Goal: Transaction & Acquisition: Purchase product/service

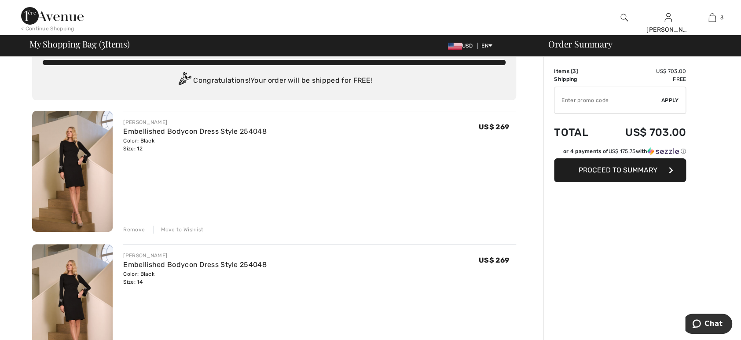
scroll to position [19, 0]
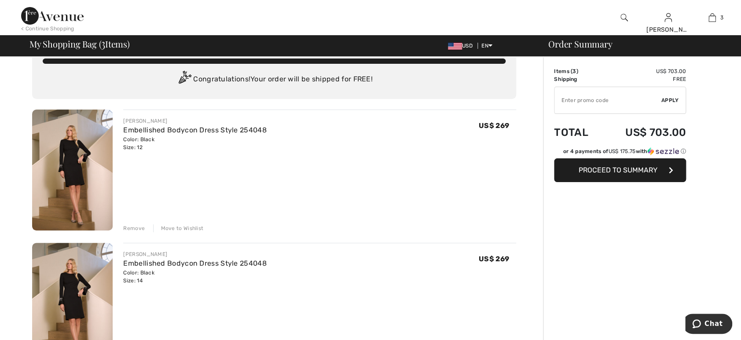
click at [63, 292] on img at bounding box center [72, 303] width 81 height 121
click at [70, 289] on img at bounding box center [72, 303] width 81 height 121
click at [740, 111] on html "We value your privacy We use cookies to enhance your browsing experience, serve…" at bounding box center [370, 151] width 741 height 340
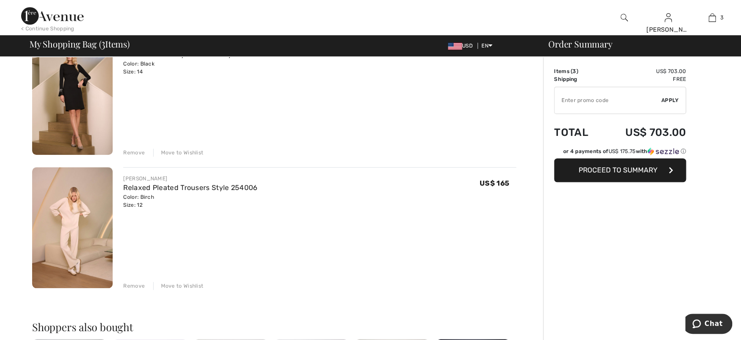
scroll to position [197, 0]
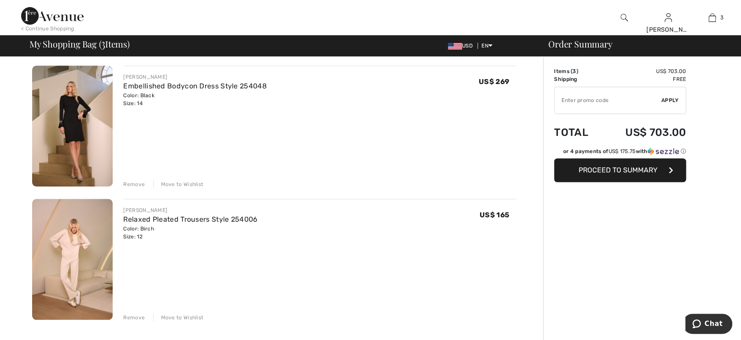
click at [146, 184] on div "Remove Move to Wishlist" at bounding box center [319, 184] width 393 height 10
click at [135, 182] on div "Remove" at bounding box center [134, 184] width 22 height 8
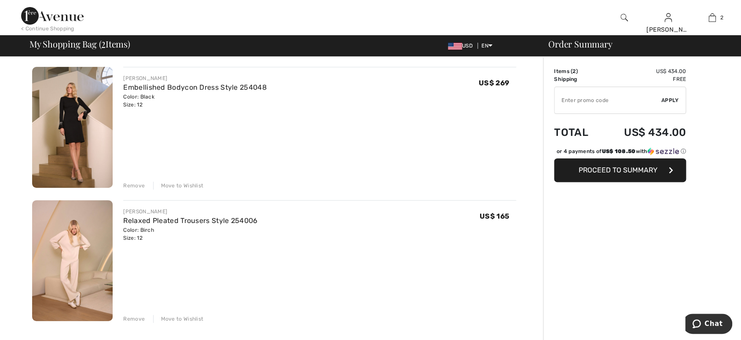
scroll to position [0, 0]
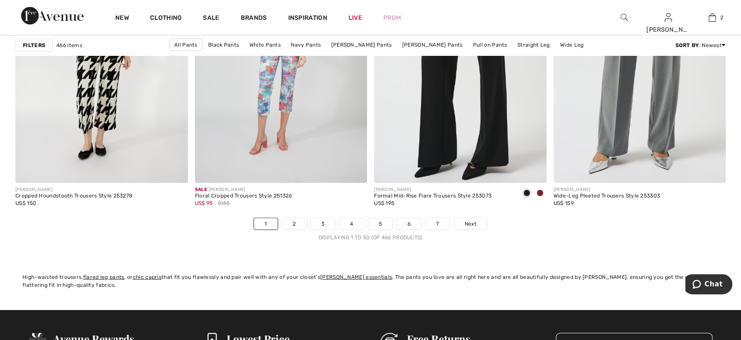
scroll to position [4444, 0]
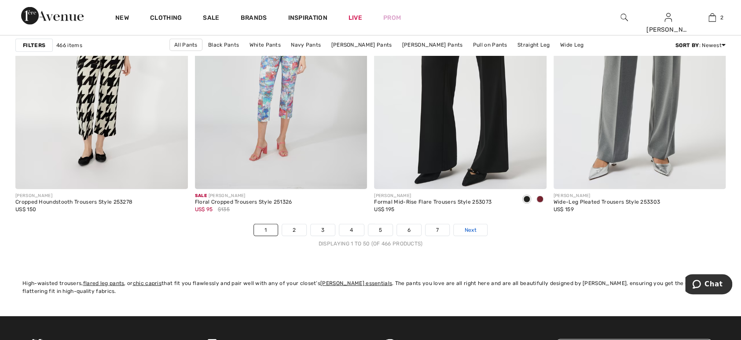
click at [471, 227] on span "Next" at bounding box center [470, 230] width 12 height 8
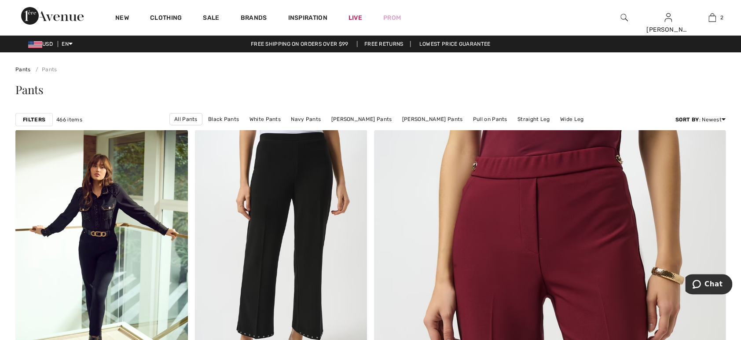
click at [729, 0] on html "We value your privacy We use cookies to enhance your browsing experience, serve…" at bounding box center [370, 170] width 741 height 340
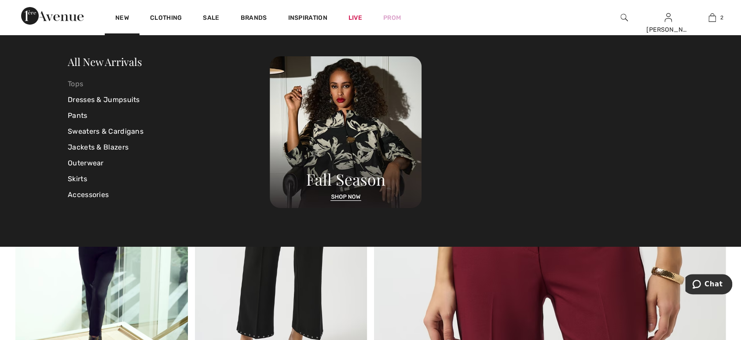
click at [77, 85] on link "Tops" at bounding box center [169, 84] width 202 height 16
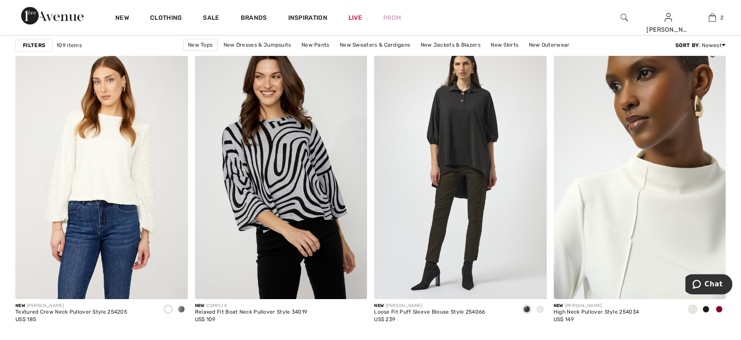
scroll to position [1447, 0]
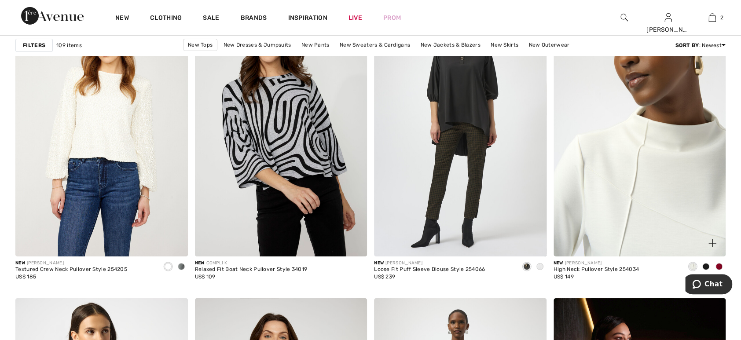
click at [643, 202] on img at bounding box center [639, 127] width 172 height 258
click at [623, 220] on img at bounding box center [639, 127] width 172 height 258
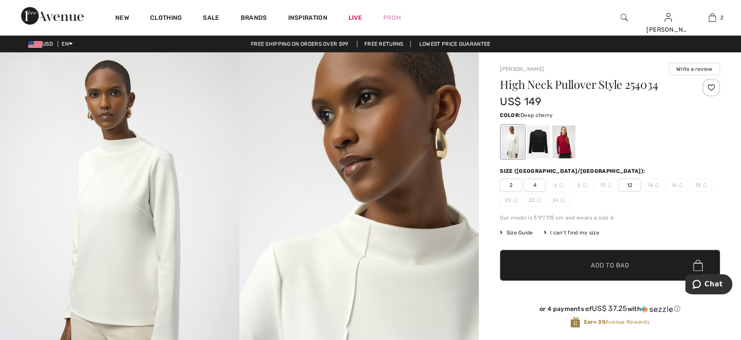
click at [570, 145] on div at bounding box center [563, 141] width 23 height 33
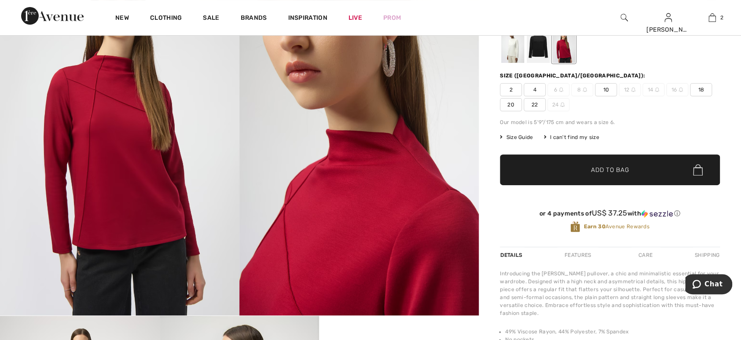
scroll to position [58, 0]
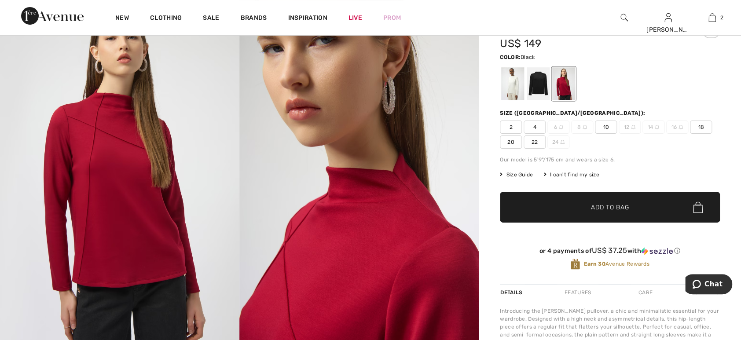
click at [538, 84] on div at bounding box center [538, 83] width 23 height 33
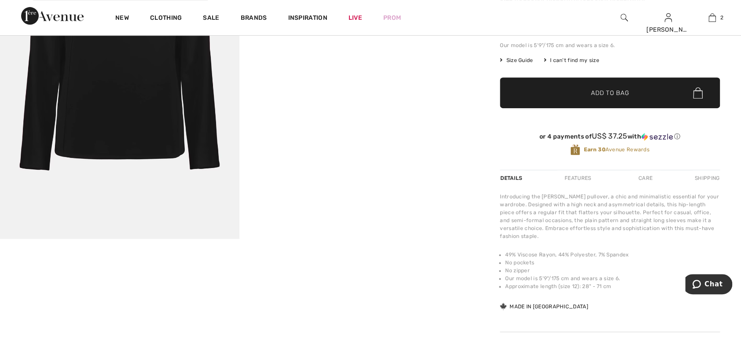
scroll to position [67, 0]
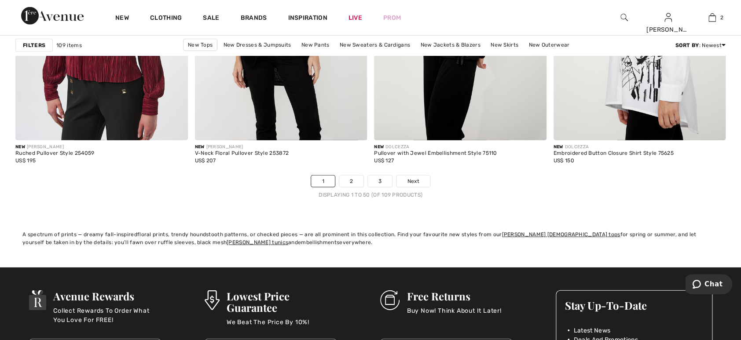
scroll to position [4456, 0]
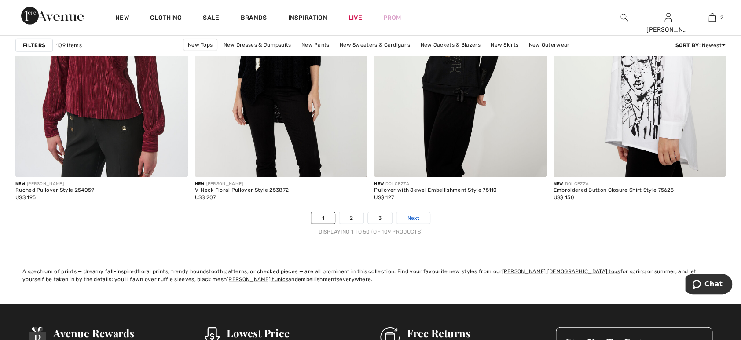
click at [413, 216] on span "Next" at bounding box center [413, 218] width 12 height 8
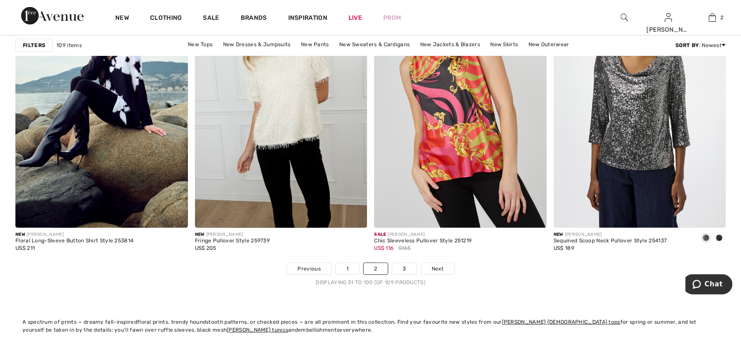
scroll to position [4368, 0]
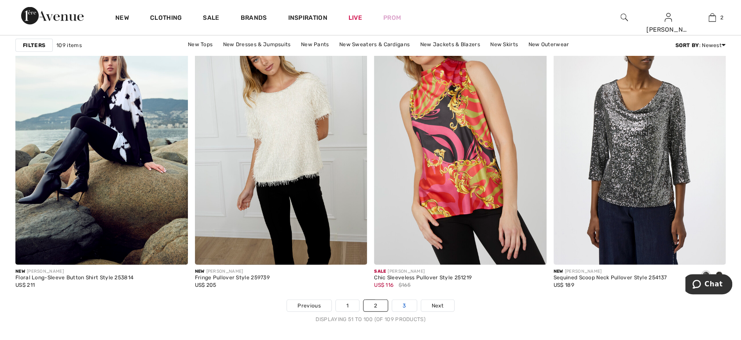
click at [400, 302] on link "3" at bounding box center [404, 305] width 24 height 11
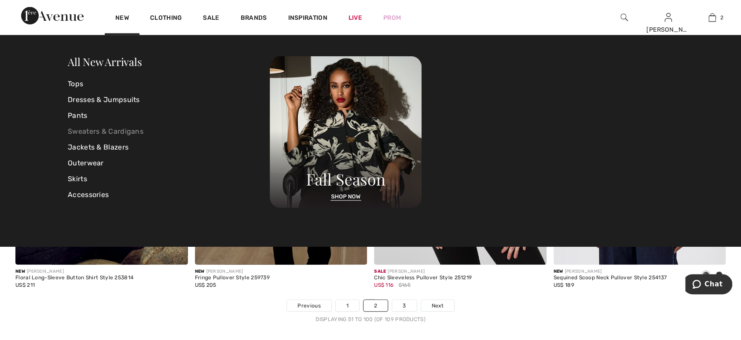
click at [101, 132] on link "Sweaters & Cardigans" at bounding box center [169, 132] width 202 height 16
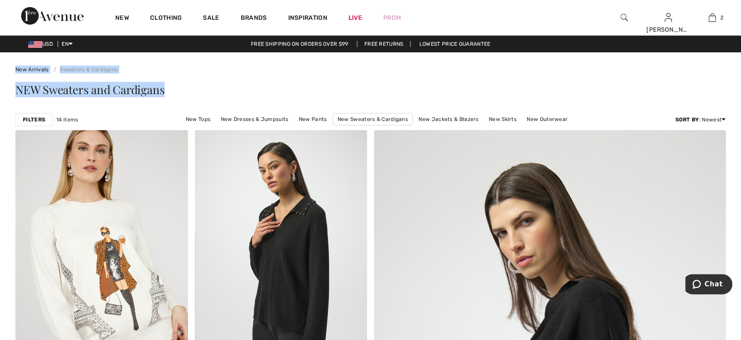
click at [208, 118] on link "New Tops" at bounding box center [197, 119] width 33 height 11
click at [200, 119] on link "New Tops" at bounding box center [197, 119] width 33 height 11
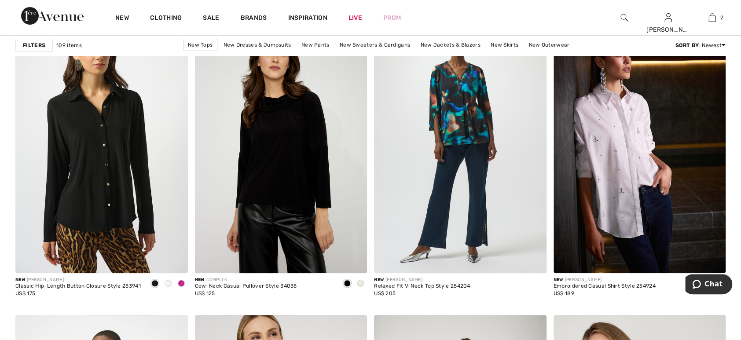
scroll to position [1736, 0]
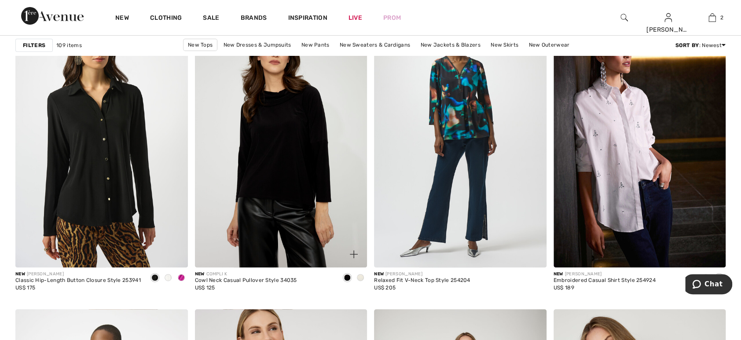
click at [363, 275] on div at bounding box center [360, 278] width 13 height 15
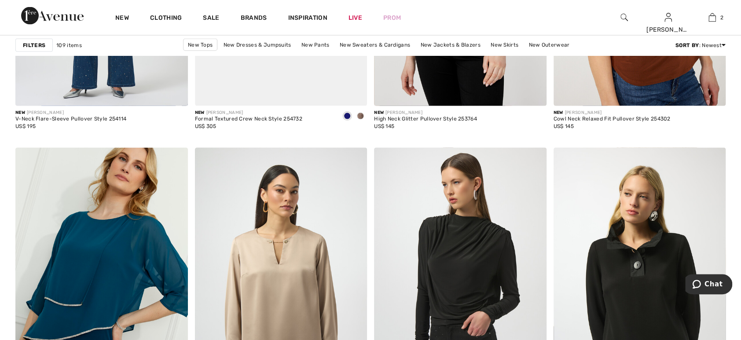
scroll to position [809, 0]
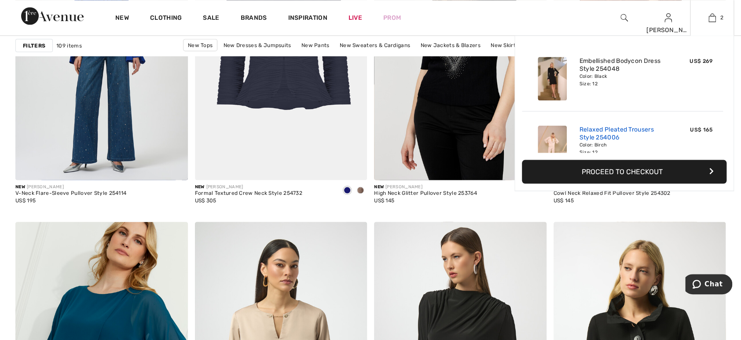
click at [588, 134] on link "Relaxed Pleated Trousers Style 254006" at bounding box center [622, 133] width 87 height 16
click at [558, 142] on img at bounding box center [552, 147] width 29 height 44
click at [583, 129] on link "Relaxed Pleated Trousers Style 254006" at bounding box center [622, 133] width 87 height 16
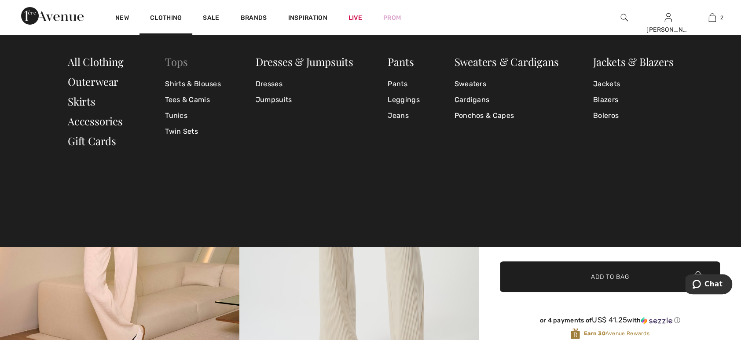
click at [179, 64] on link "Tops" at bounding box center [176, 62] width 22 height 14
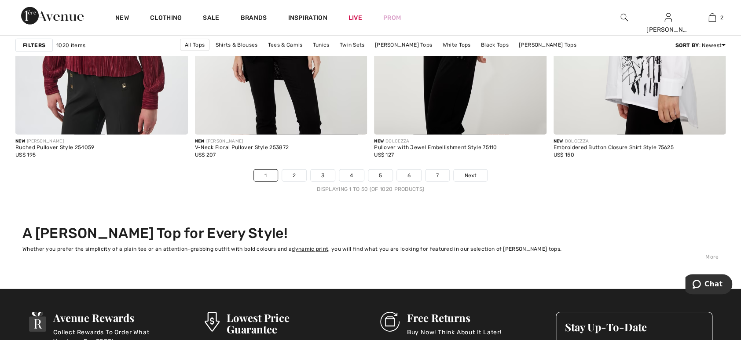
scroll to position [4497, 0]
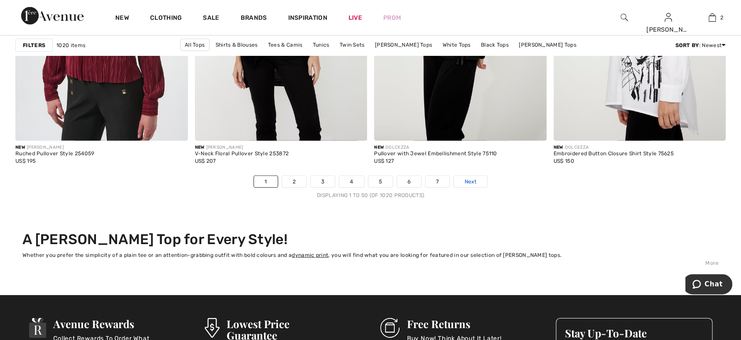
click at [467, 178] on span "Next" at bounding box center [470, 182] width 12 height 8
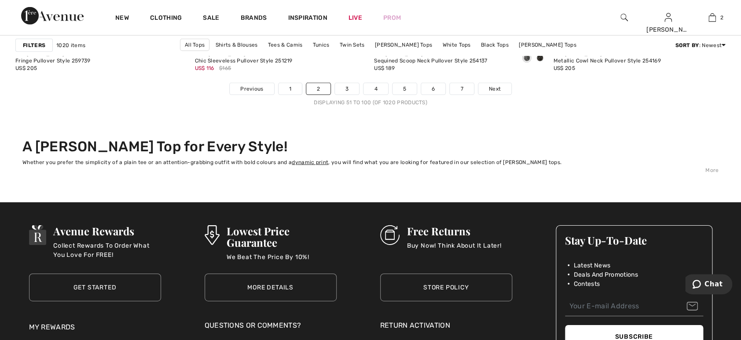
scroll to position [4577, 0]
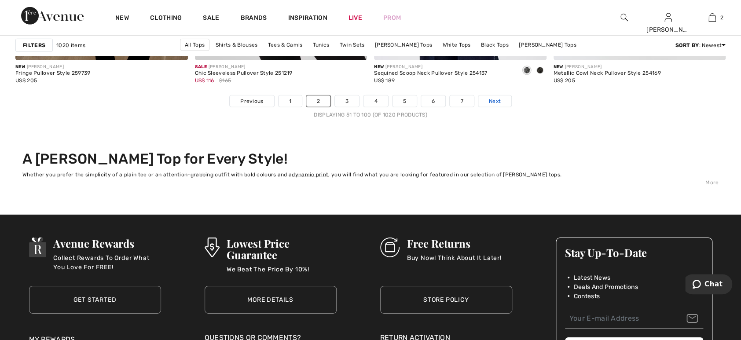
click at [487, 99] on link "Next" at bounding box center [494, 100] width 33 height 11
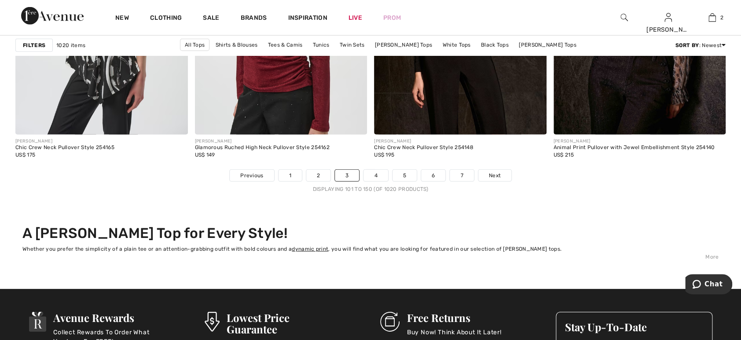
scroll to position [4435, 0]
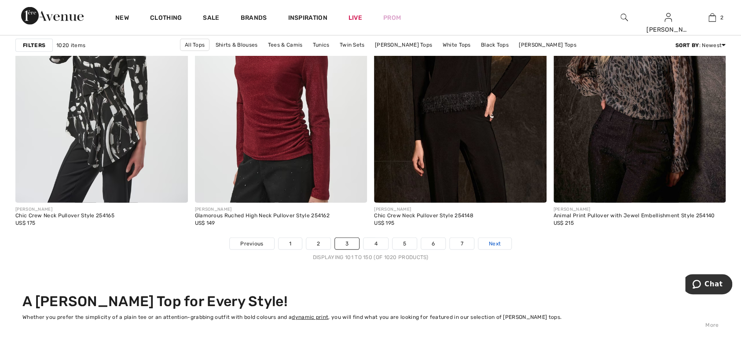
click at [493, 238] on link "Next" at bounding box center [494, 243] width 33 height 11
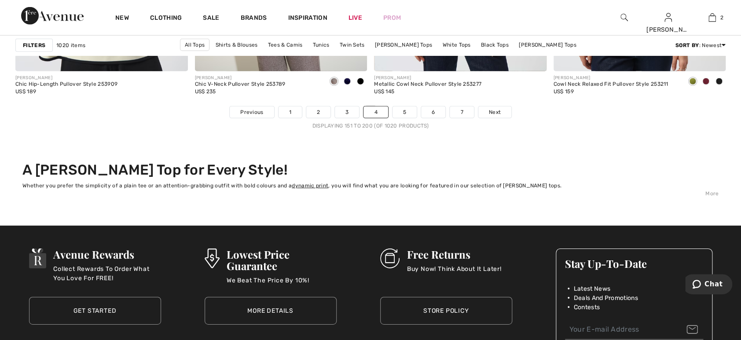
scroll to position [4560, 0]
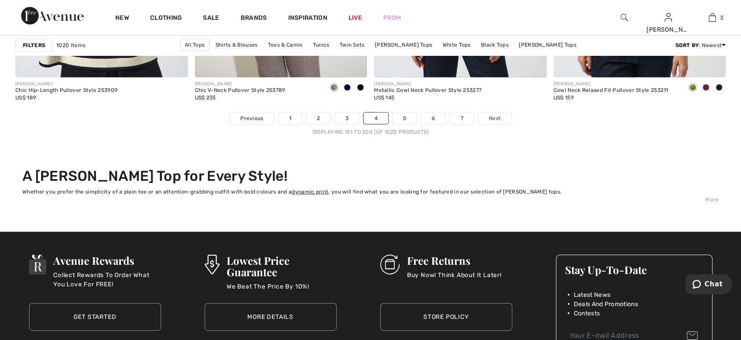
click at [489, 119] on span "Next" at bounding box center [495, 118] width 12 height 8
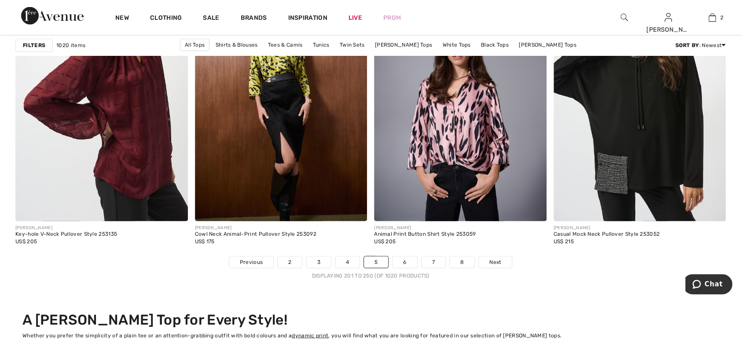
scroll to position [4441, 0]
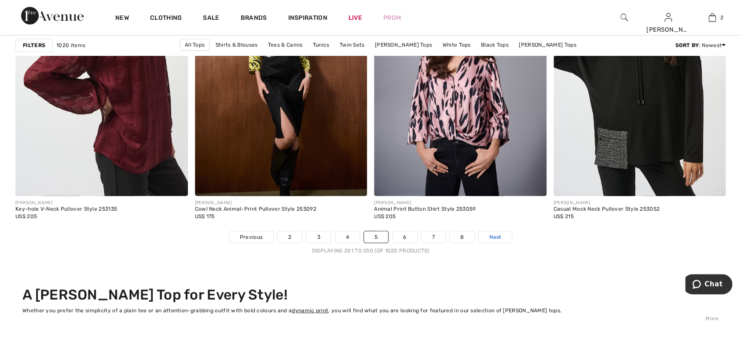
click at [495, 233] on span "Next" at bounding box center [495, 237] width 12 height 8
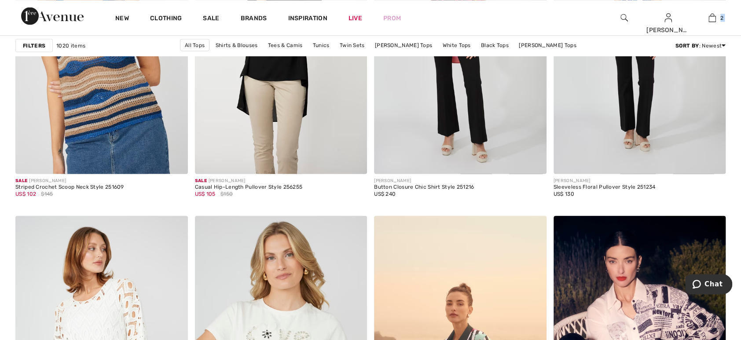
scroll to position [4350, 0]
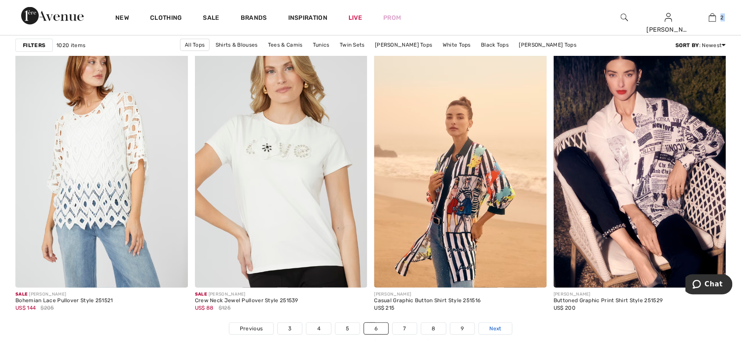
click at [499, 325] on span "Next" at bounding box center [495, 329] width 12 height 8
click at [491, 325] on span "Next" at bounding box center [495, 329] width 12 height 8
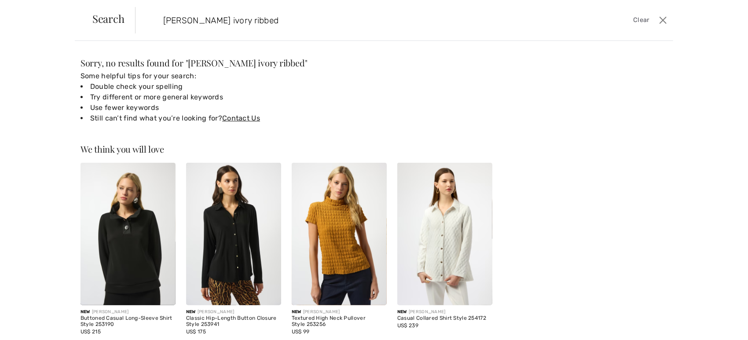
type input "Joseph Ribkoff ivory ribbed"
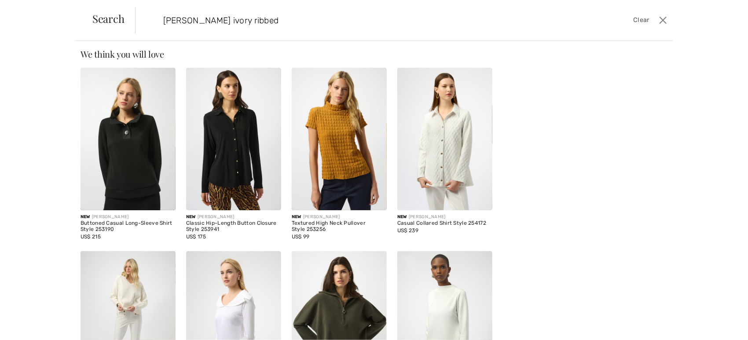
scroll to position [184, 0]
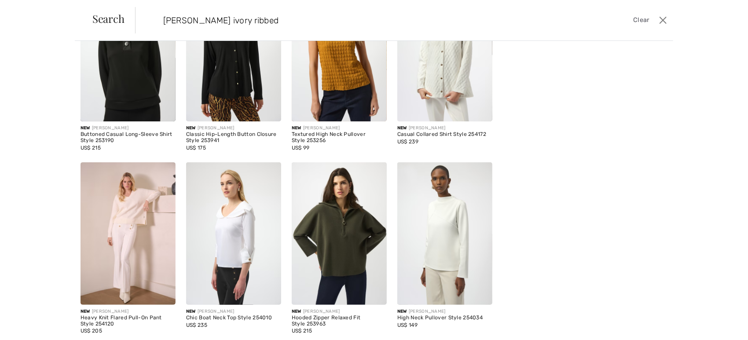
click at [141, 207] on img at bounding box center [128, 233] width 95 height 143
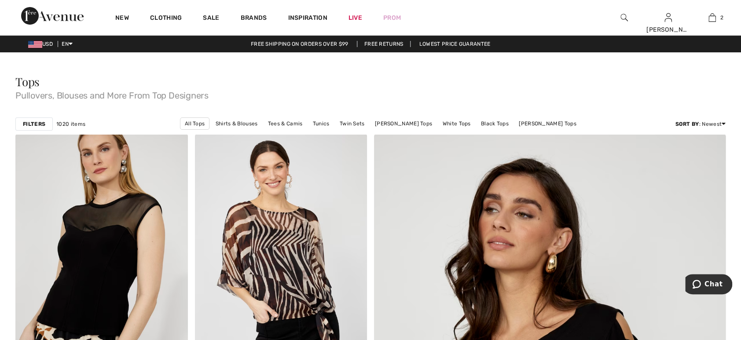
click at [67, 93] on span "Pullovers, Blouses and More From Top Designers" at bounding box center [370, 94] width 710 height 12
click at [614, 18] on div at bounding box center [624, 17] width 44 height 35
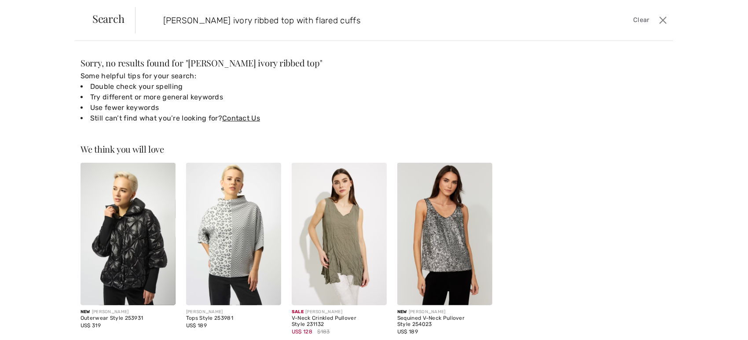
click at [245, 22] on input "Joseph Ribkoff ivory ribbed top with flared cuffs" at bounding box center [344, 20] width 375 height 26
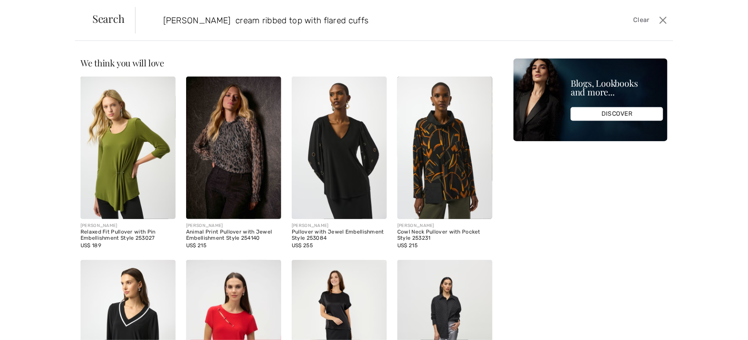
type input "Joseph Ribkoff cream ribbed top with flared cuffs"
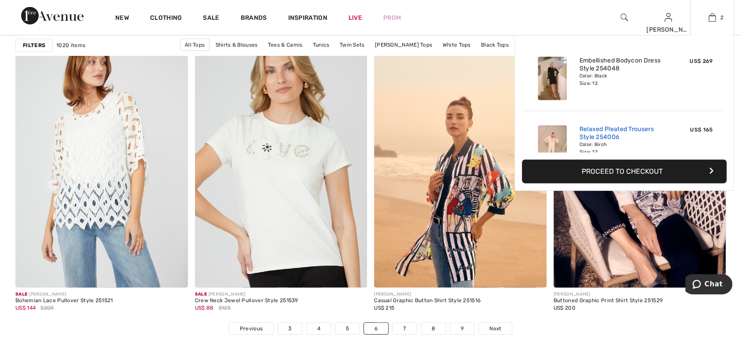
click at [599, 129] on link "Relaxed Pleated Trousers Style 254006" at bounding box center [622, 133] width 87 height 16
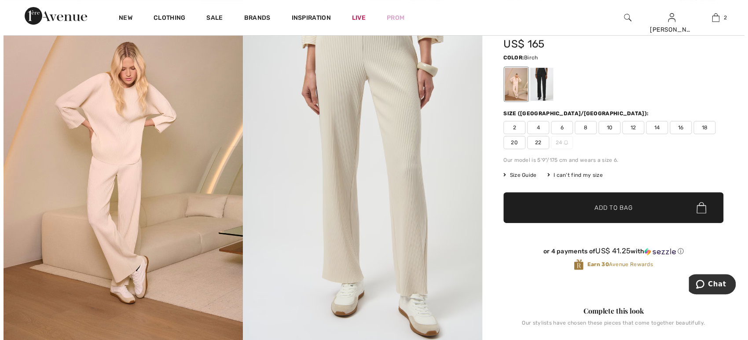
scroll to position [4, 0]
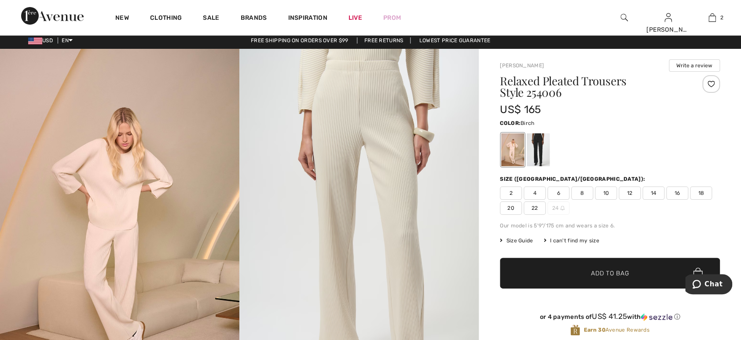
click at [622, 17] on img at bounding box center [623, 17] width 7 height 11
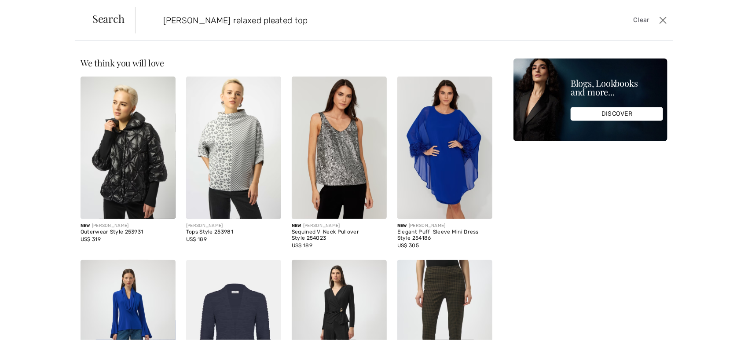
type input "Joseph Ribkoff relaxed pleated top"
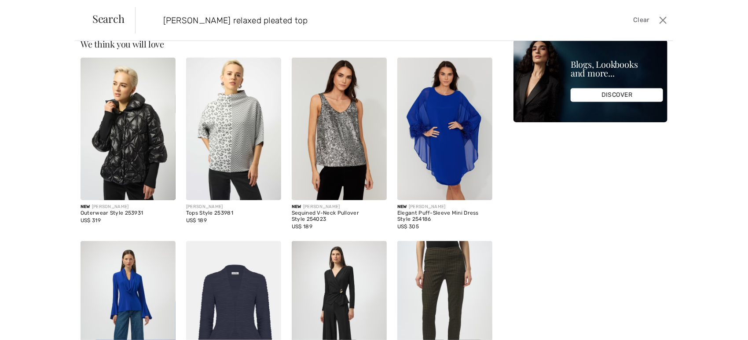
scroll to position [0, 0]
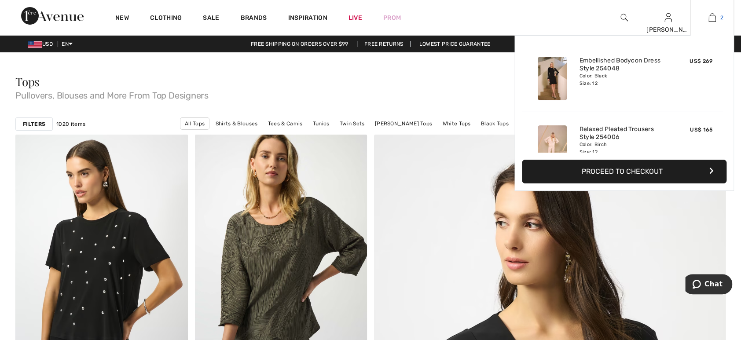
click at [710, 19] on img at bounding box center [711, 17] width 7 height 11
click at [585, 134] on link "Relaxed Pleated Trousers Style 254006" at bounding box center [622, 133] width 87 height 16
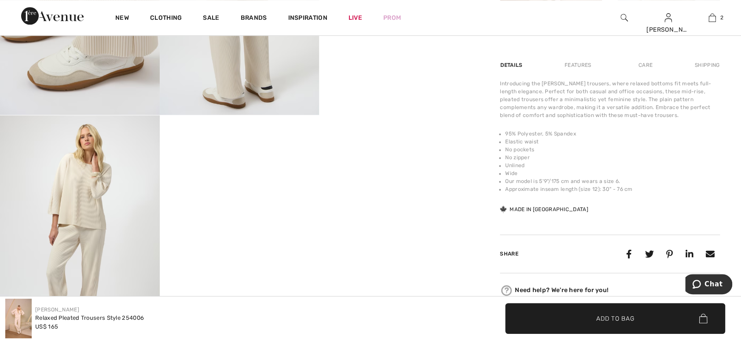
scroll to position [528, 0]
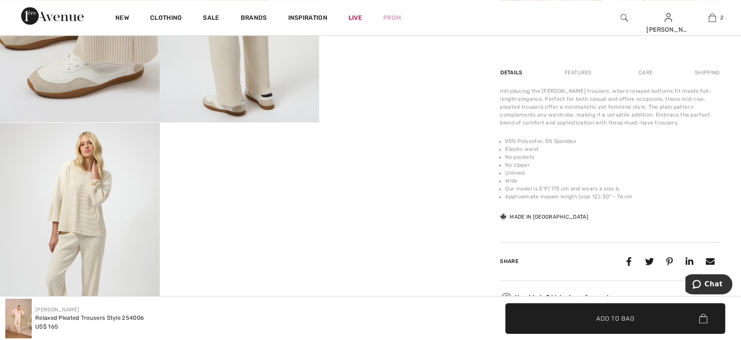
click at [83, 212] on img at bounding box center [80, 242] width 160 height 239
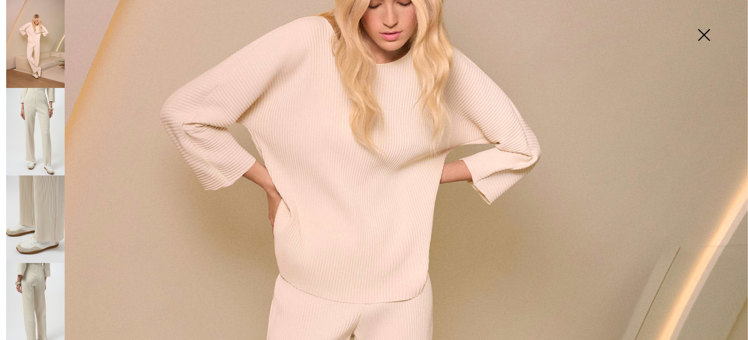
scroll to position [266, 0]
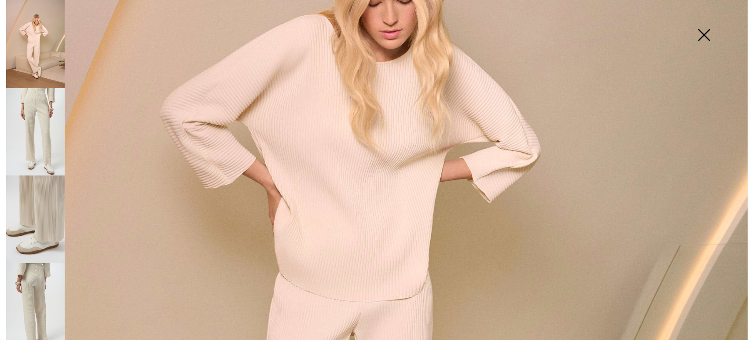
click at [31, 148] on img at bounding box center [35, 132] width 59 height 88
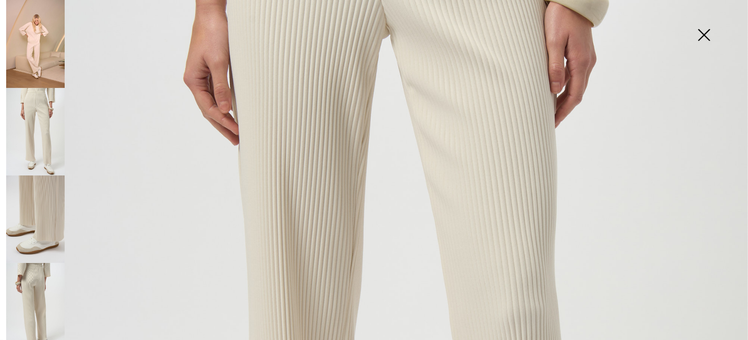
scroll to position [450, 0]
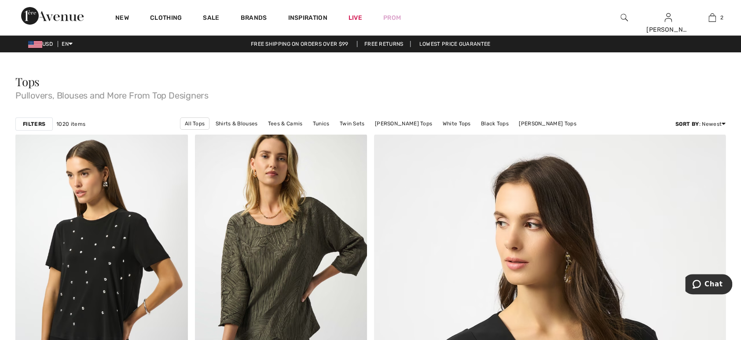
click at [622, 17] on img at bounding box center [623, 17] width 7 height 11
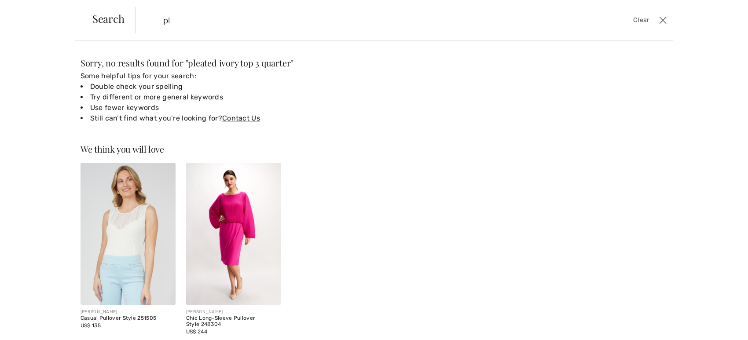
type input "p"
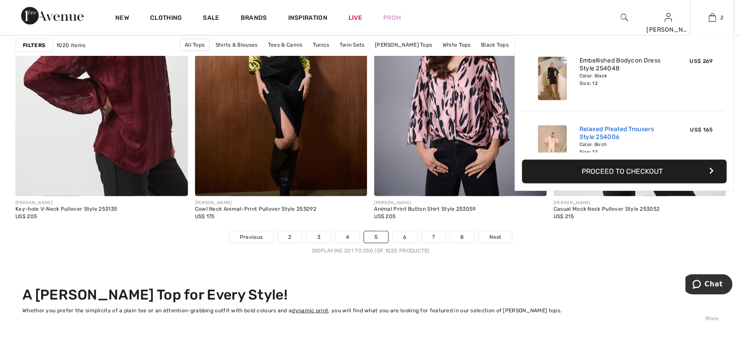
click at [595, 133] on link "Relaxed Pleated Trousers Style 254006" at bounding box center [622, 133] width 87 height 16
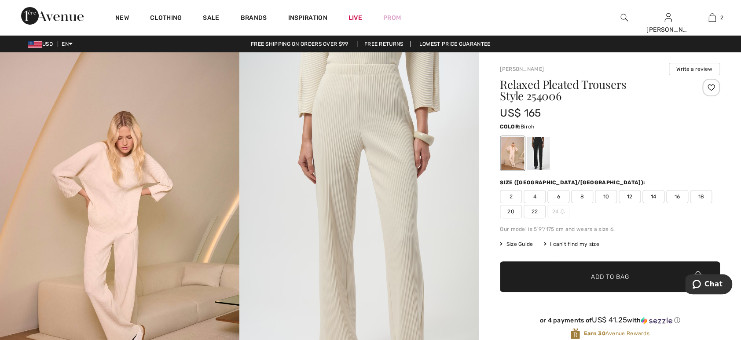
click at [618, 16] on div at bounding box center [624, 17] width 44 height 35
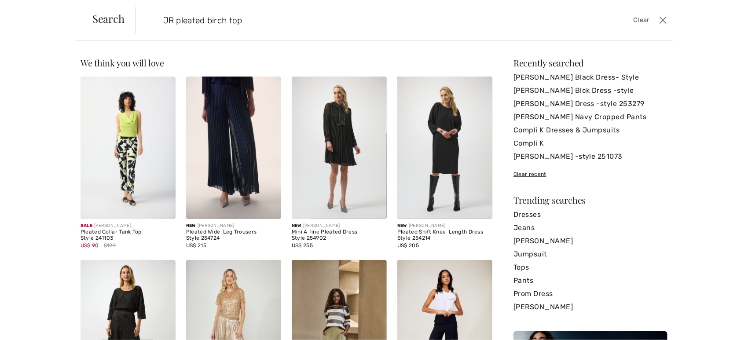
click at [228, 21] on input "JR pleated birch top" at bounding box center [344, 20] width 375 height 26
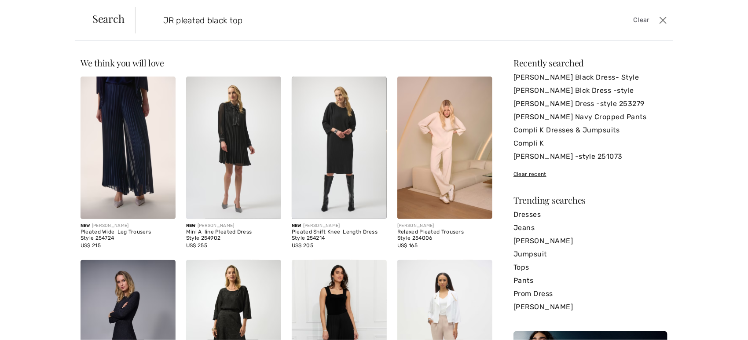
type input "JR pleated black top"
click at [230, 317] on img at bounding box center [233, 331] width 95 height 143
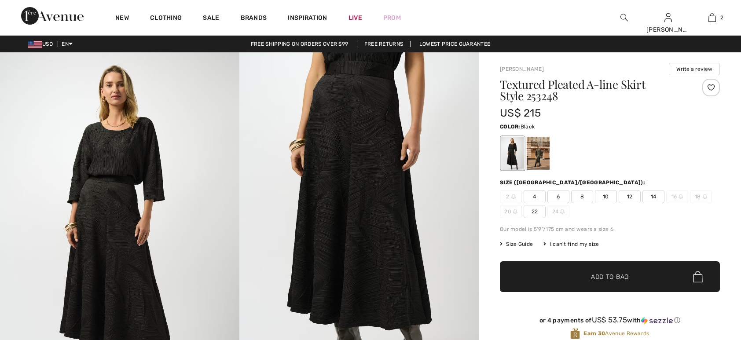
checkbox input "true"
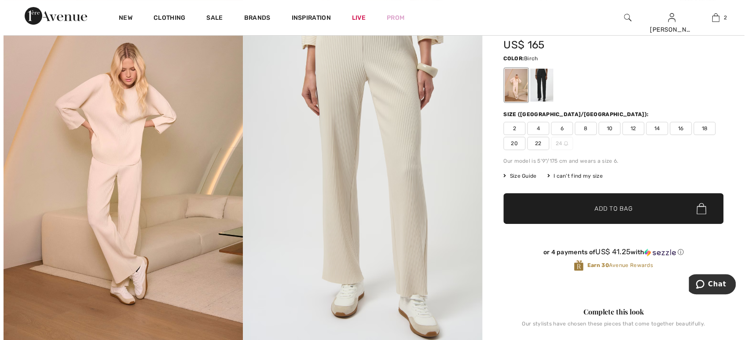
scroll to position [53, 0]
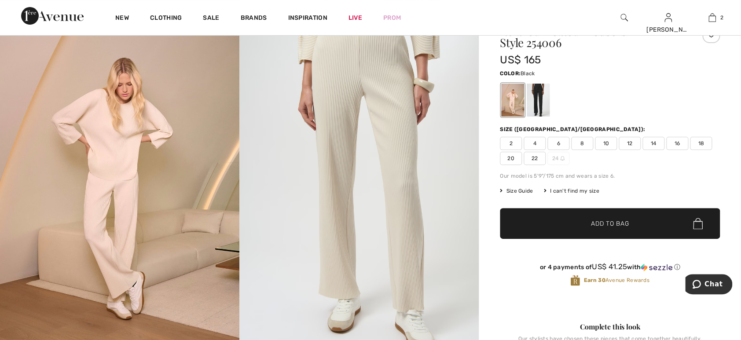
click at [537, 101] on div at bounding box center [538, 100] width 23 height 33
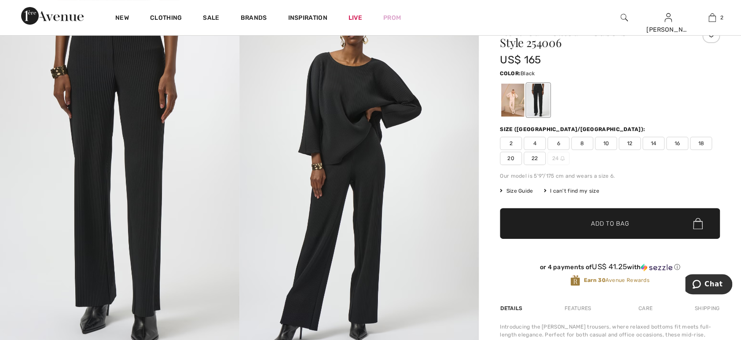
click at [375, 246] on img at bounding box center [358, 178] width 239 height 359
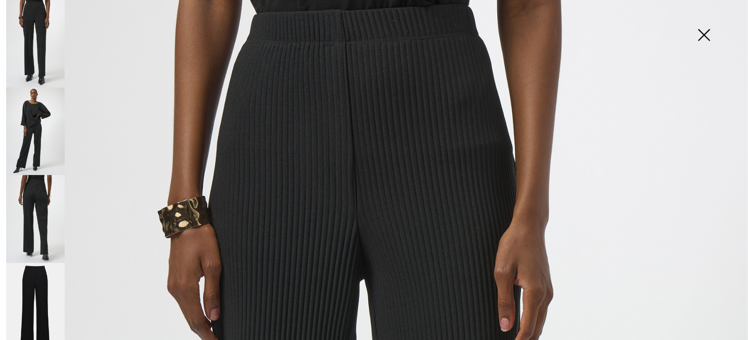
scroll to position [0, 0]
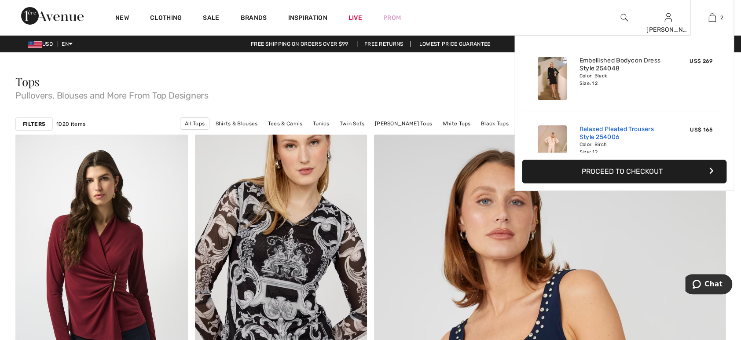
click at [592, 133] on link "Relaxed Pleated Trousers Style 254006" at bounding box center [622, 133] width 87 height 16
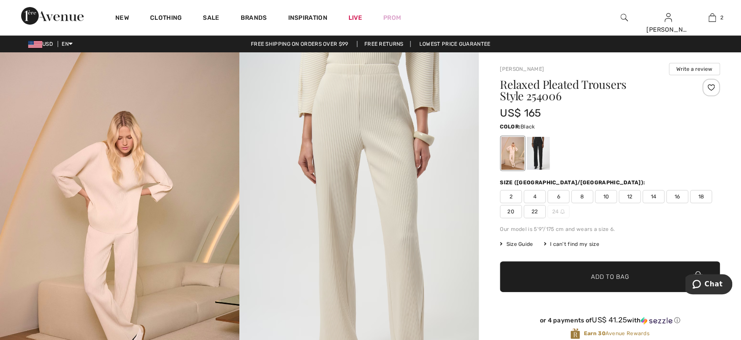
click at [538, 154] on div at bounding box center [538, 153] width 23 height 33
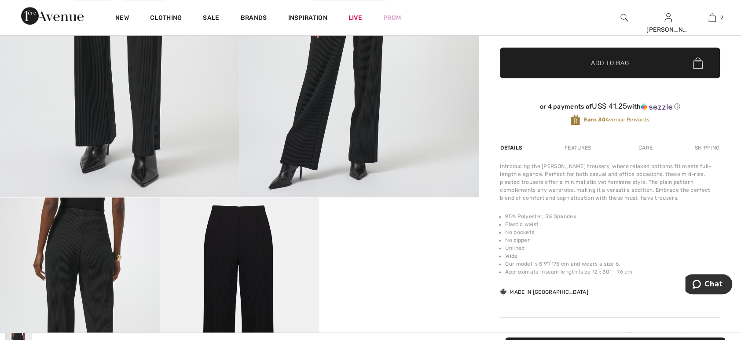
scroll to position [103, 0]
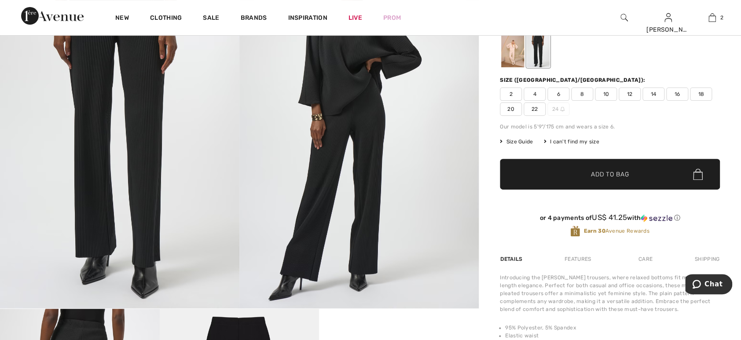
click at [633, 95] on span "12" at bounding box center [630, 94] width 22 height 13
click at [637, 175] on span "✔ Added to Bag Add to Bag" at bounding box center [610, 174] width 220 height 31
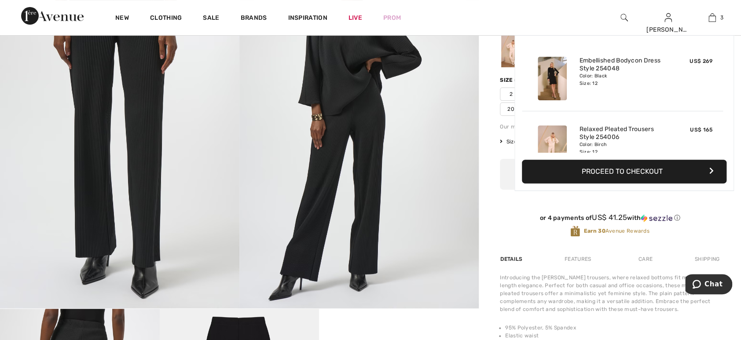
scroll to position [95, 0]
